Goal: Information Seeking & Learning: Compare options

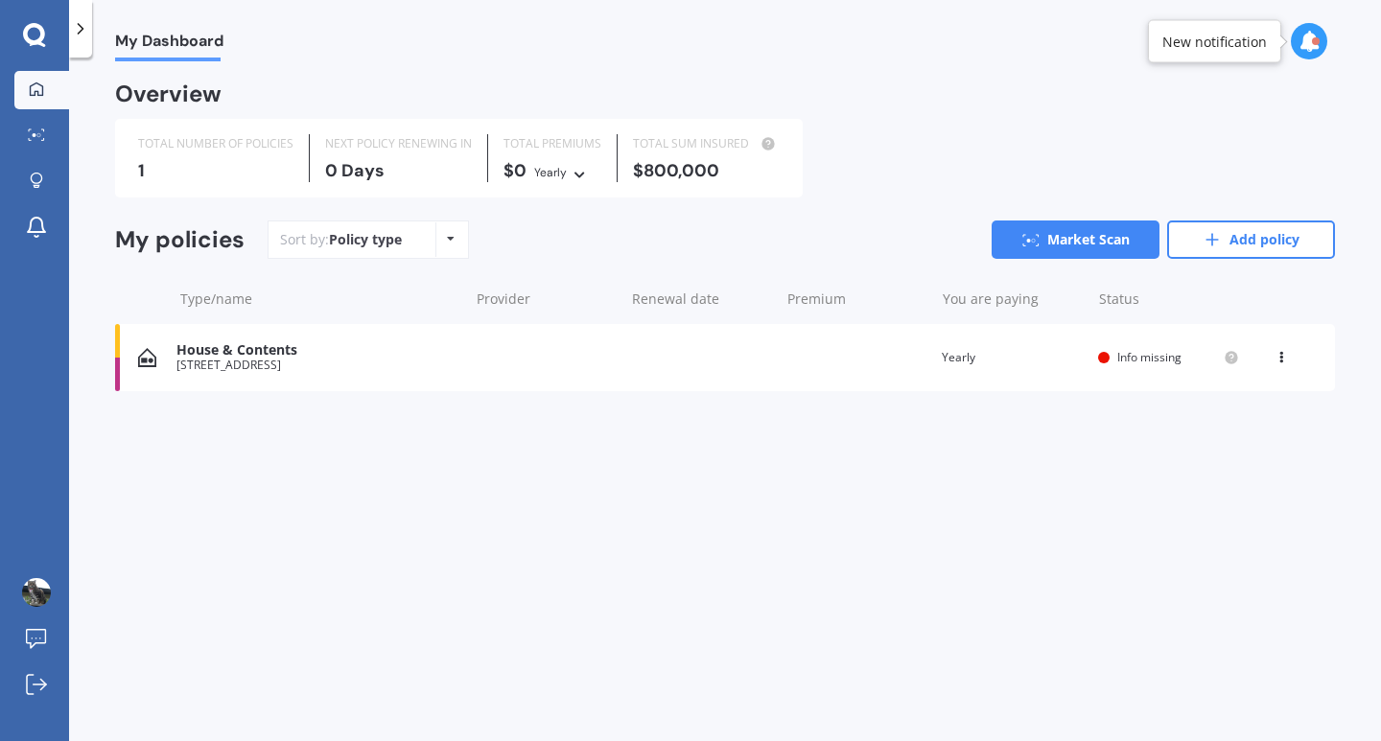
click at [449, 238] on icon at bounding box center [451, 239] width 8 height 12
click at [537, 243] on div "Sort by: Policy type Policy type Alphabetical Date added Renewing next Market S…" at bounding box center [802, 240] width 1068 height 38
click at [1088, 243] on link "Market Scan" at bounding box center [1076, 240] width 168 height 38
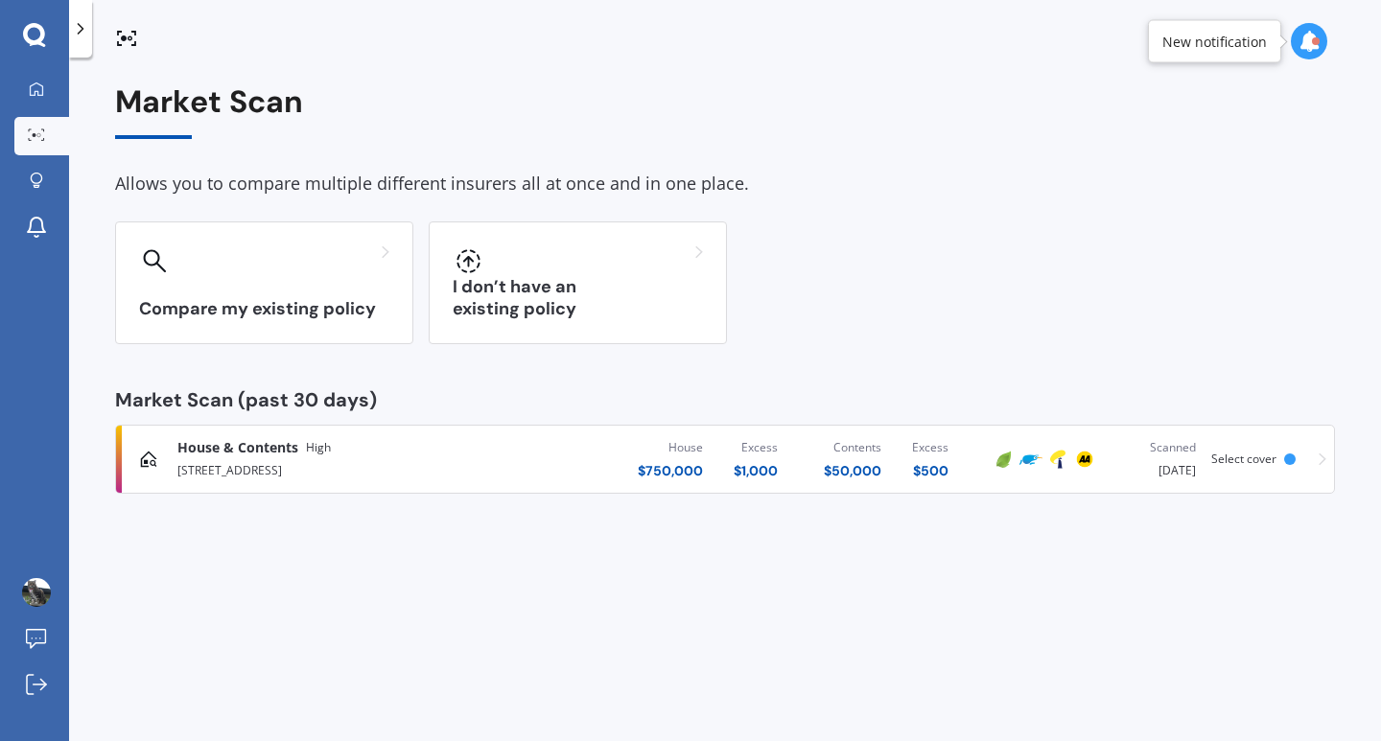
click at [349, 293] on div "Compare my existing policy" at bounding box center [264, 283] width 298 height 123
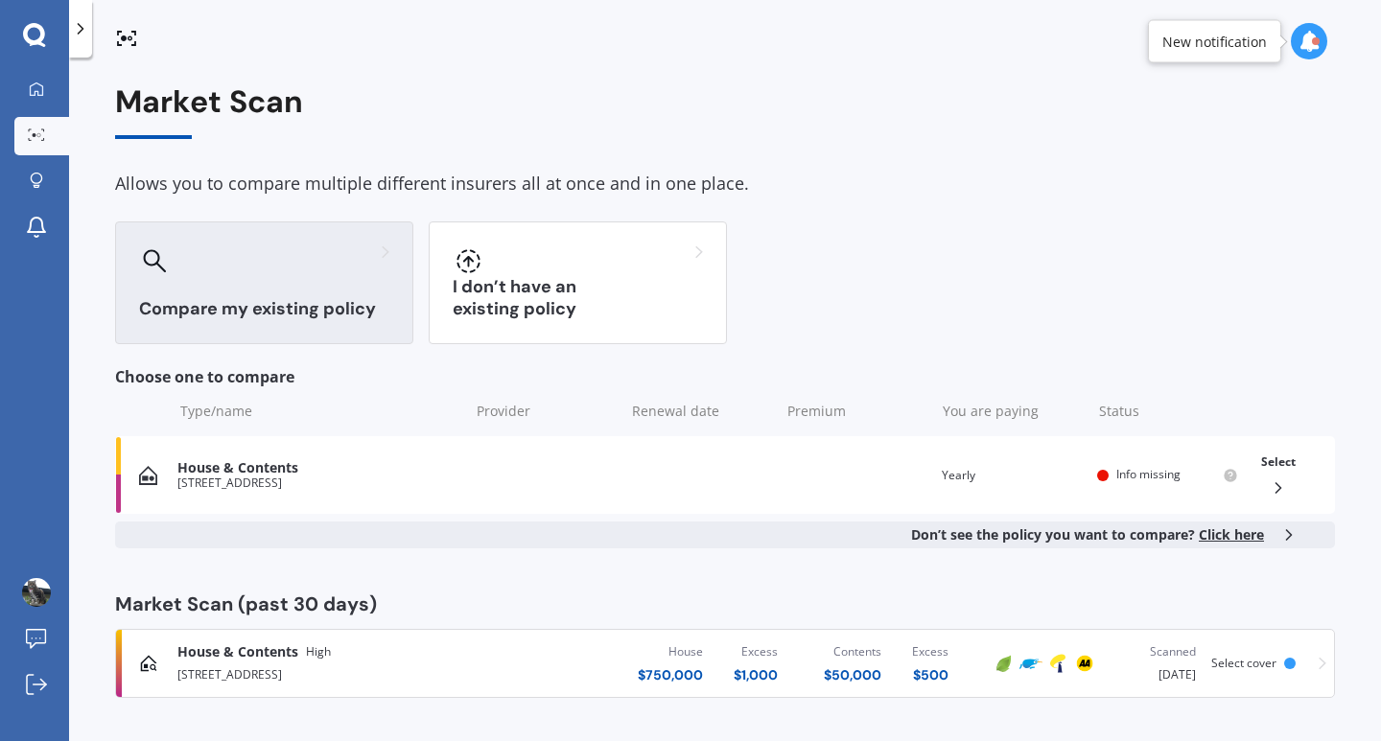
click at [1295, 669] on div "Select cover" at bounding box center [1257, 663] width 92 height 13
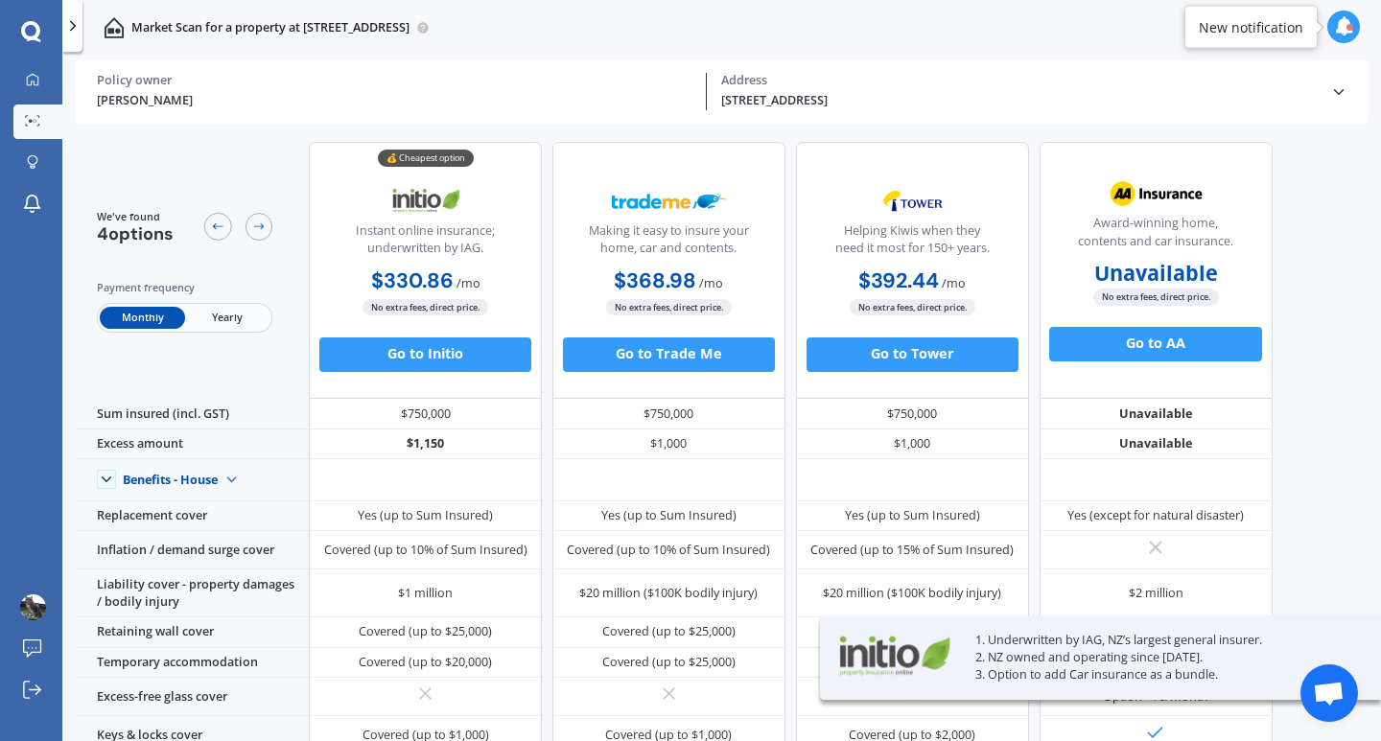
click at [231, 325] on span "Yearly" at bounding box center [227, 318] width 84 height 22
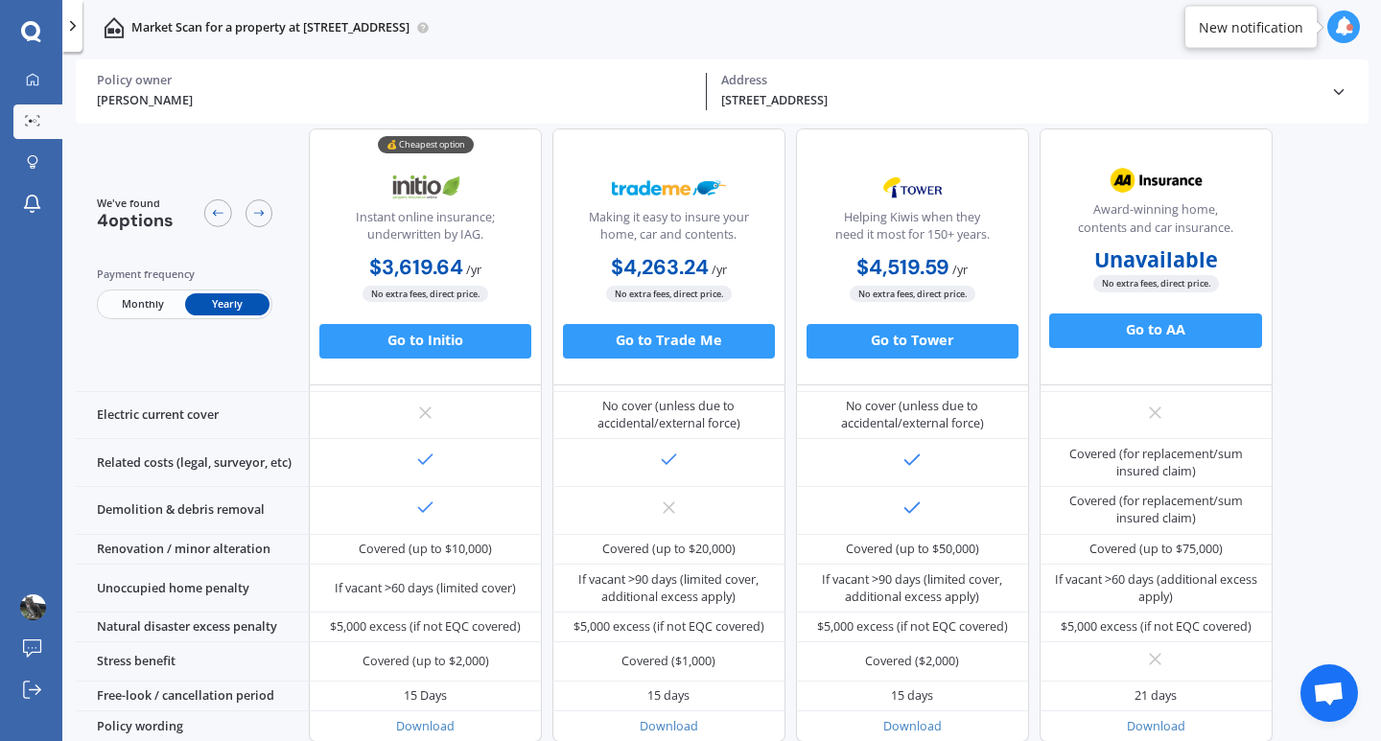
scroll to position [761, 0]
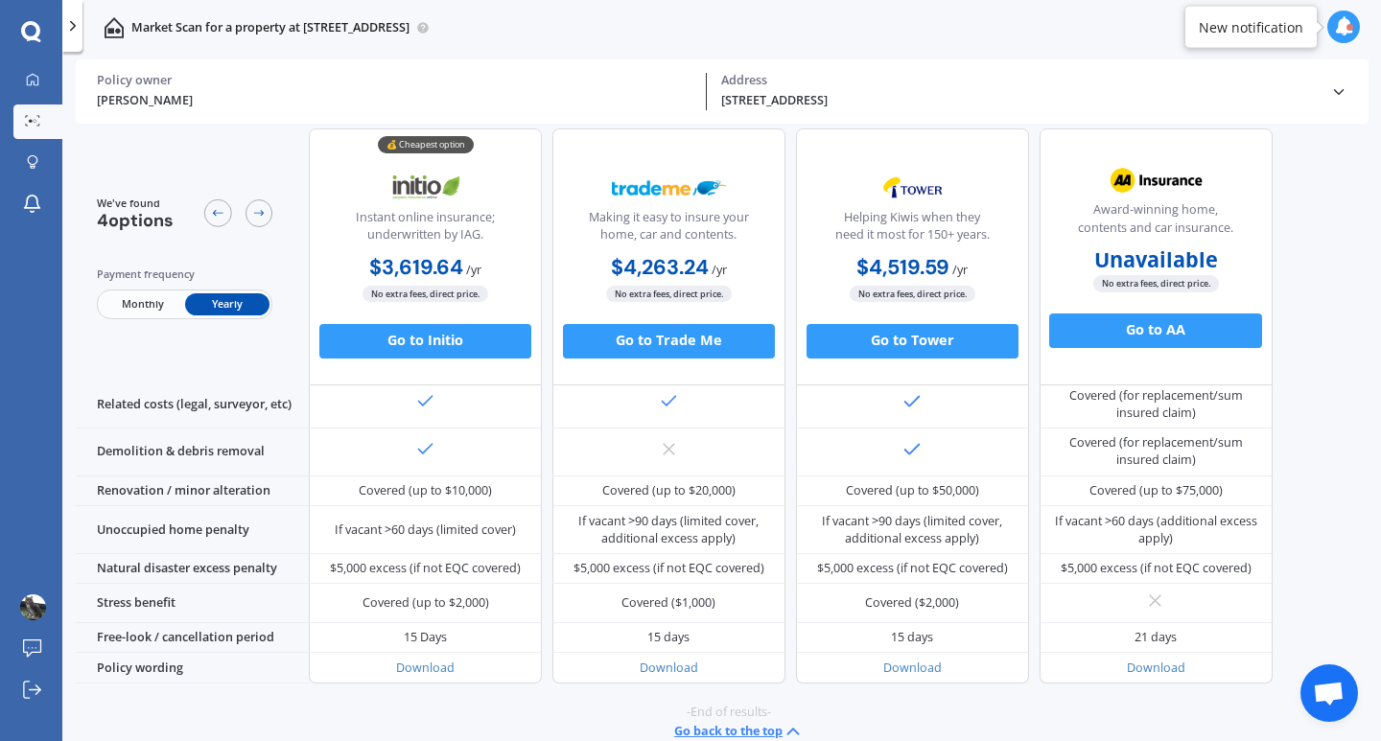
click at [743, 721] on button "Go back to the top" at bounding box center [738, 731] width 129 height 21
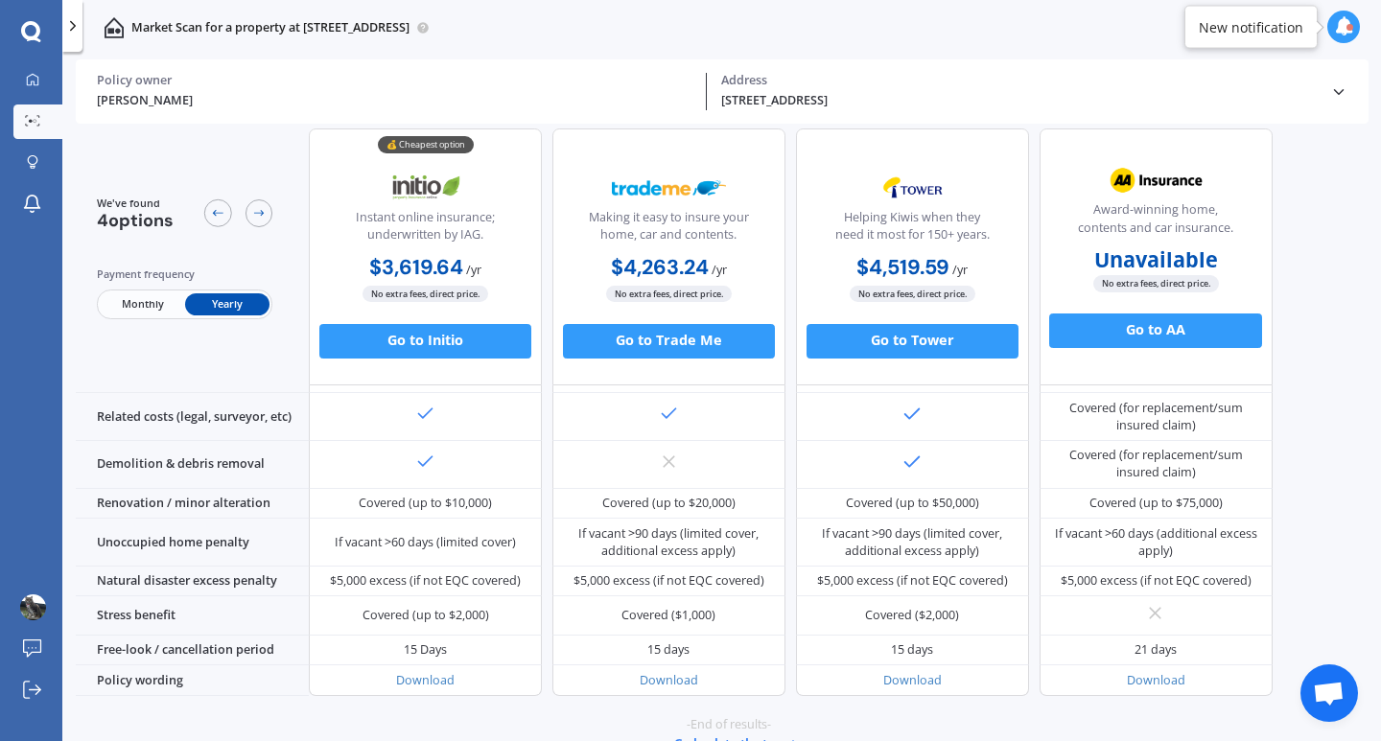
scroll to position [730, 0]
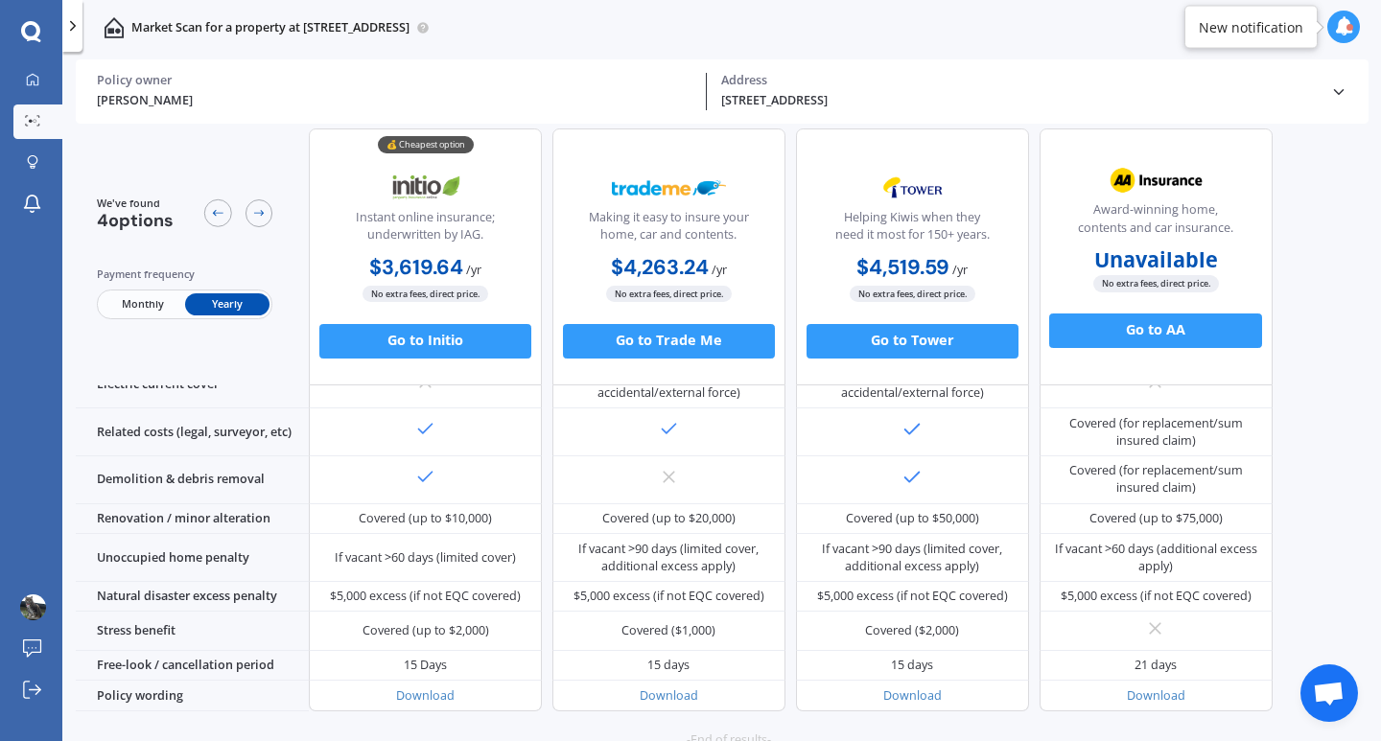
click at [263, 584] on div "Natural disaster excess penalty" at bounding box center [192, 597] width 233 height 31
click at [260, 555] on div "Unoccupied home penalty" at bounding box center [192, 558] width 233 height 48
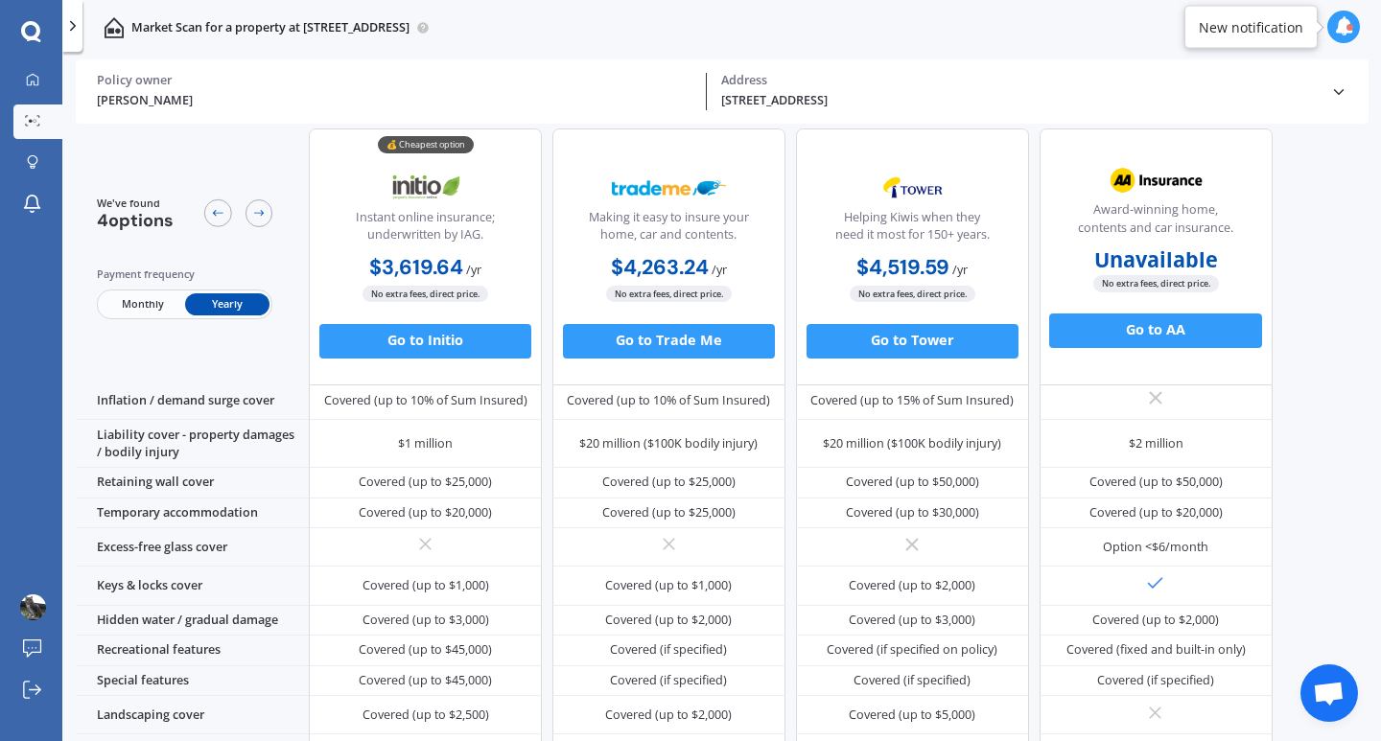
scroll to position [165, 0]
